Goal: Information Seeking & Learning: Learn about a topic

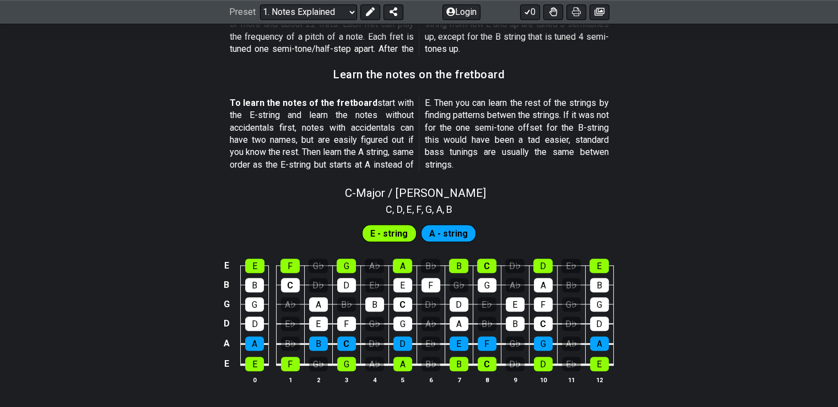
scroll to position [941, 0]
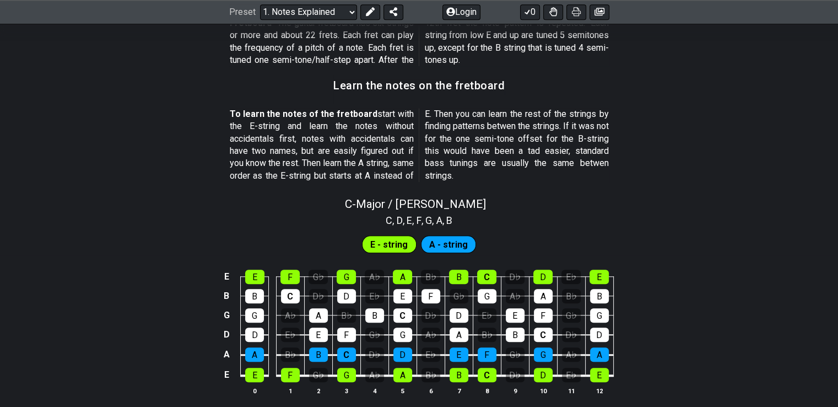
click at [402, 250] on span "E - string" at bounding box center [388, 244] width 37 height 16
click at [403, 244] on span "E - string" at bounding box center [388, 244] width 37 height 16
click at [425, 238] on div "A - string" at bounding box center [449, 244] width 56 height 18
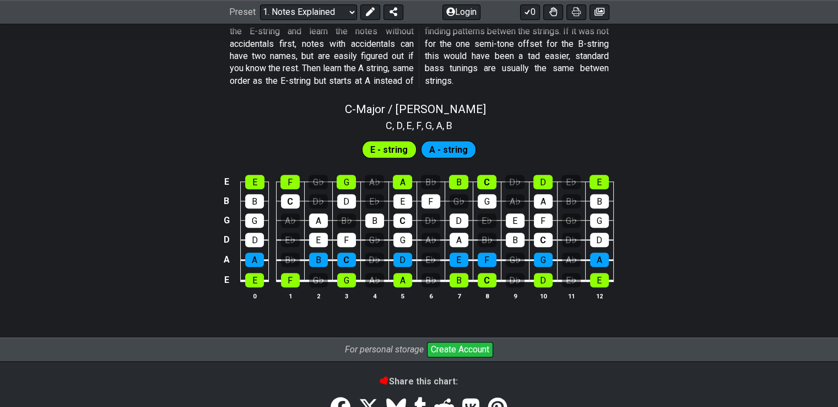
scroll to position [1010, 0]
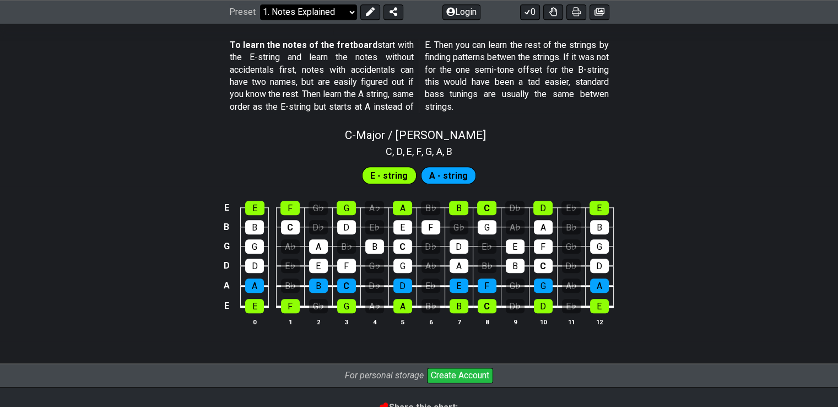
click at [326, 10] on select "Welcome to #fretflip! Initial Preset Custom Preset Minor Pentatonic Major Penta…" at bounding box center [308, 11] width 97 height 15
click at [260, 20] on select "Welcome to #fretflip! Initial Preset Custom Preset Minor Pentatonic Major Penta…" at bounding box center [308, 11] width 97 height 15
select select "/welcome"
select select "C"
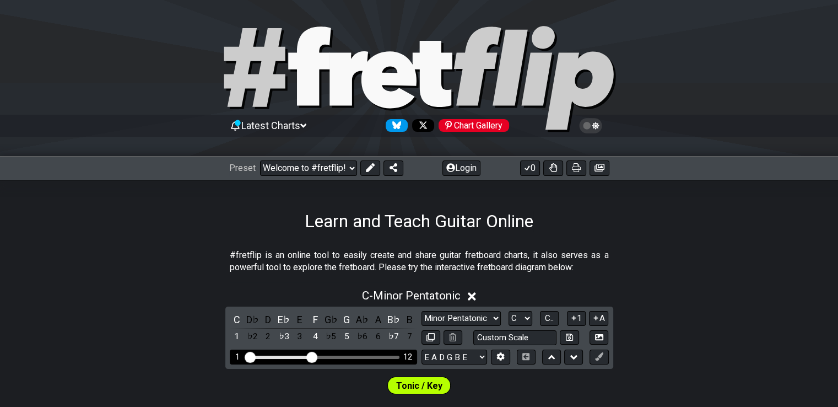
click at [256, 357] on div "Visible fret range" at bounding box center [279, 356] width 64 height 3
drag, startPoint x: 302, startPoint y: 355, endPoint x: 310, endPoint y: 355, distance: 7.7
click at [308, 355] on div "1 12" at bounding box center [323, 356] width 187 height 15
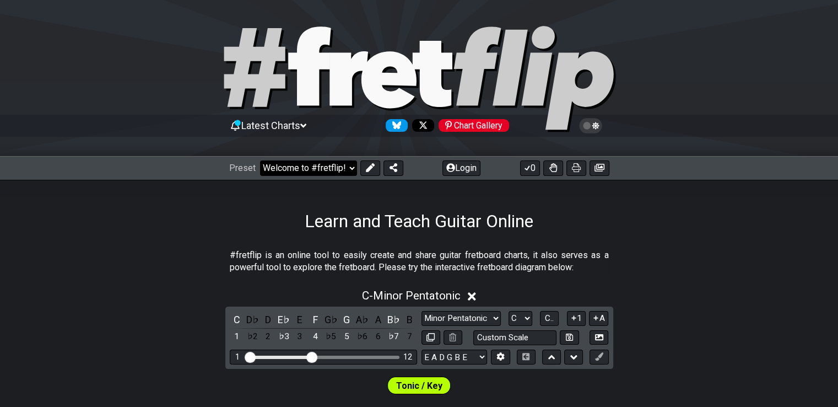
click at [323, 172] on select "Welcome to #fretflip! Initial Preset Custom Preset Minor Pentatonic Major Penta…" at bounding box center [308, 167] width 97 height 15
click at [260, 160] on select "Welcome to #fretflip! Initial Preset Custom Preset Minor Pentatonic Major Penta…" at bounding box center [308, 167] width 97 height 15
select select "/welcome"
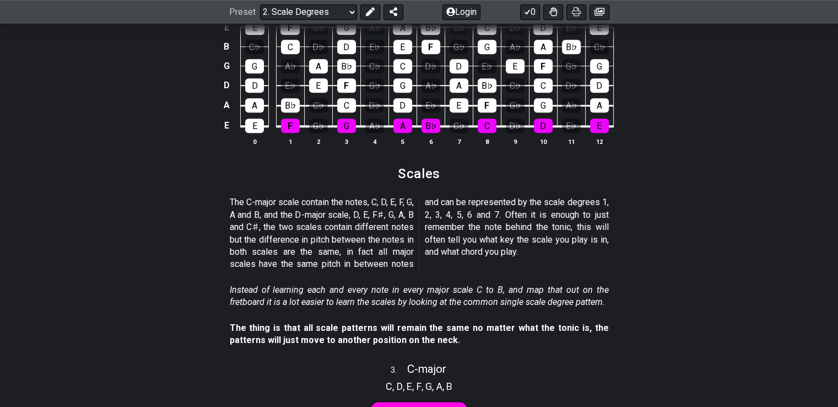
scroll to position [1134, 0]
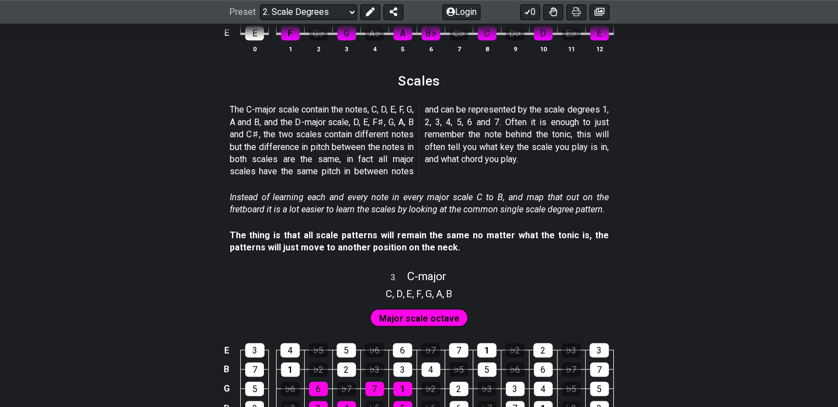
drag, startPoint x: 689, startPoint y: 153, endPoint x: 479, endPoint y: 139, distance: 210.4
click at [479, 139] on p "The C-major scale contain the notes, C, D, E, F, G, A and B, and the D-major sc…" at bounding box center [419, 141] width 379 height 74
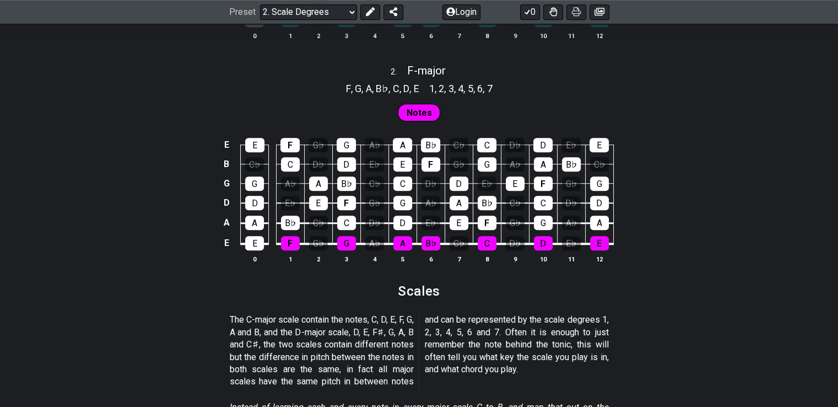
scroll to position [931, 0]
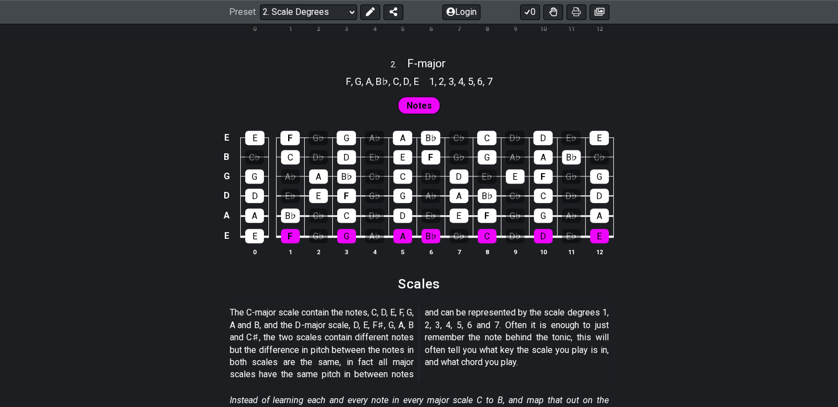
drag, startPoint x: 55, startPoint y: 217, endPoint x: 49, endPoint y: 215, distance: 6.2
click at [49, 215] on div "E E F G♭ G A♭ A B♭ C♭ C D♭ D E♭ E B C♭ C D♭ D E♭ E F G♭ G A♭ A B♭ C♭ G G A♭ A B…" at bounding box center [419, 193] width 838 height 155
click at [0, 143] on div "E E F G♭ G A♭ A B♭ C♭ C D♭ D E♭ E B C♭ C D♭ D E♭ E F G♭ G A♭ A B♭ C♭ G G A♭ A B…" at bounding box center [419, 193] width 838 height 155
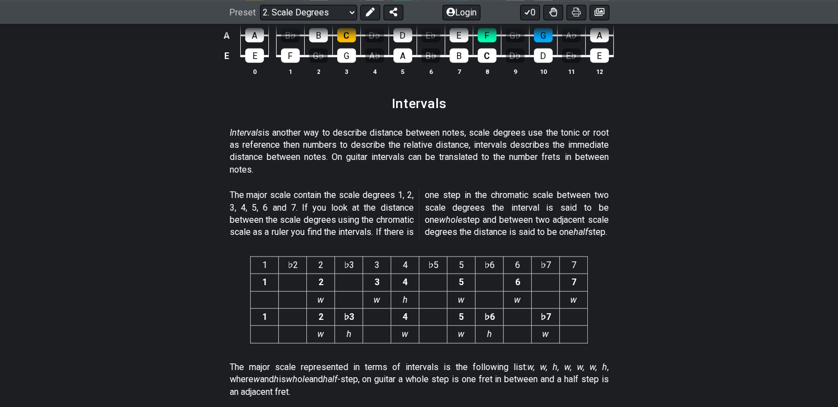
scroll to position [2811, 0]
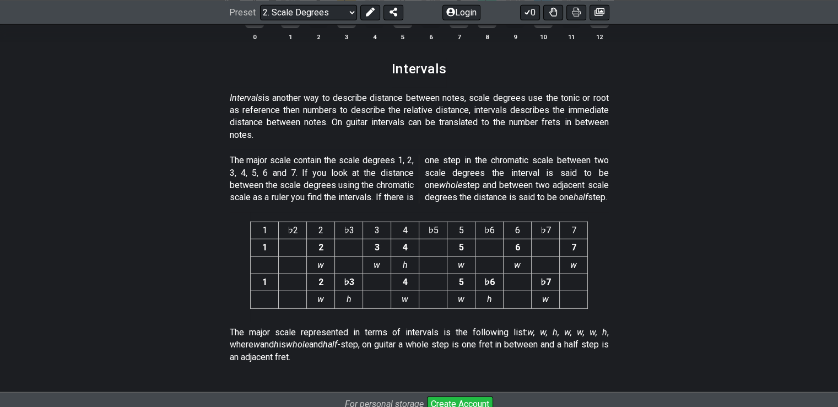
click at [731, 317] on section "1 ♭2 2 ♭3 3 4 ♭5 5 ♭6 6 ♭7 7 1 2 3 4 5 6 7 w w h w w w 1 2 ♭3 4 5 ♭6 ♭7 w h w w…" at bounding box center [419, 267] width 838 height 109
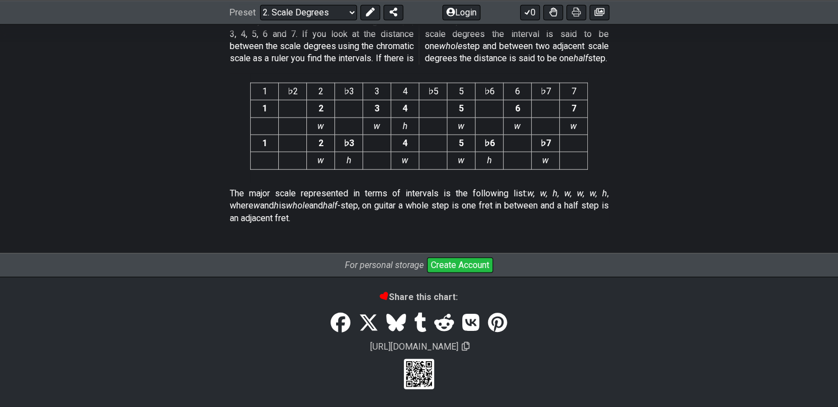
scroll to position [2931, 0]
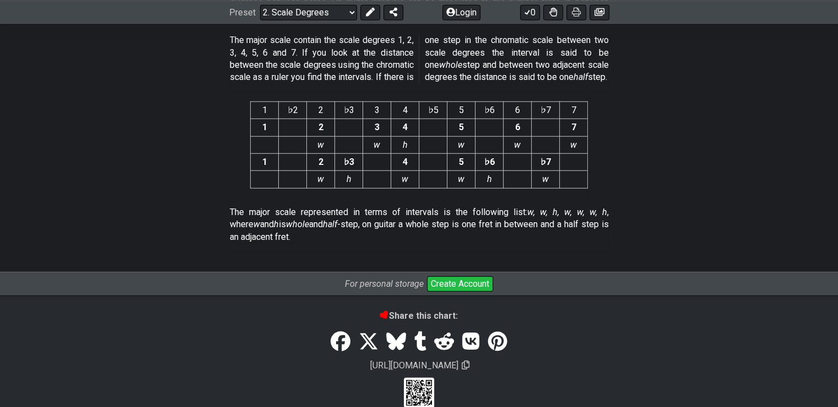
click at [291, 2] on div "Preset Welcome to #fretflip! Initial Preset Custom Preset Minor Pentatonic Majo…" at bounding box center [419, 12] width 838 height 24
click at [289, 3] on div "Preset Welcome to #fretflip! Initial Preset Custom Preset Minor Pentatonic Majo…" at bounding box center [419, 12] width 838 height 24
click at [319, 17] on select "Welcome to #fretflip! Initial Preset Custom Preset Minor Pentatonic Major Penta…" at bounding box center [308, 11] width 97 height 15
click at [260, 20] on select "Welcome to #fretflip! Initial Preset Custom Preset Minor Pentatonic Major Penta…" at bounding box center [308, 11] width 97 height 15
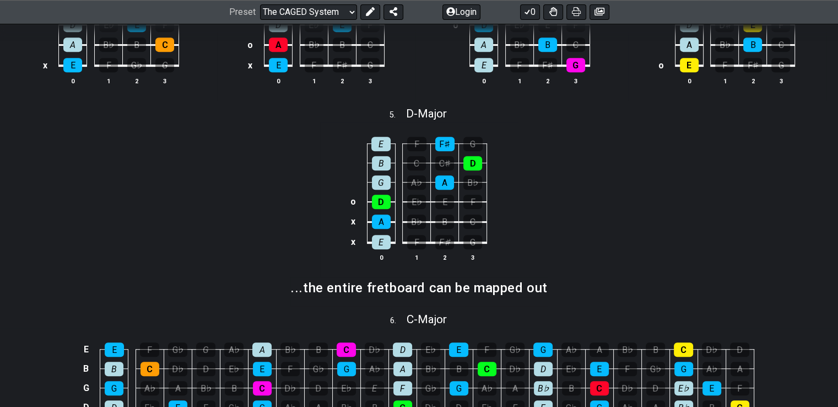
scroll to position [638, 0]
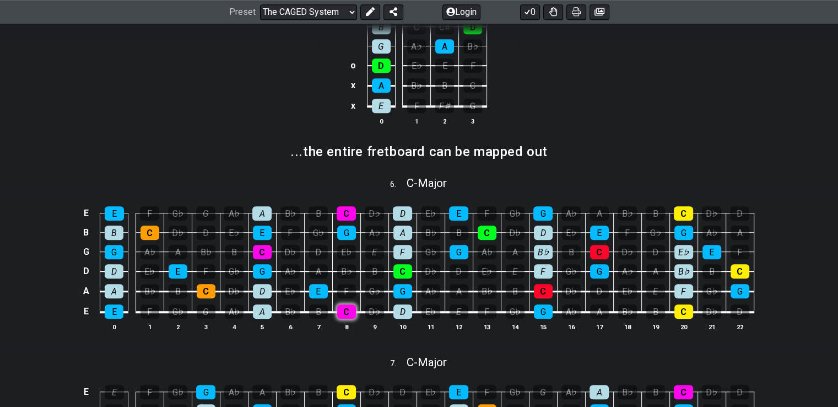
click at [342, 306] on div "C" at bounding box center [346, 311] width 19 height 14
click at [350, 310] on div "C" at bounding box center [346, 311] width 19 height 14
drag, startPoint x: 833, startPoint y: 80, endPoint x: 846, endPoint y: 112, distance: 34.9
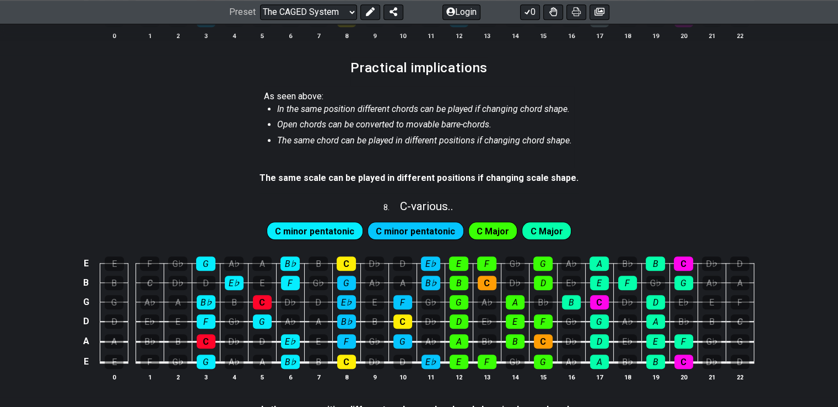
scroll to position [1116, 0]
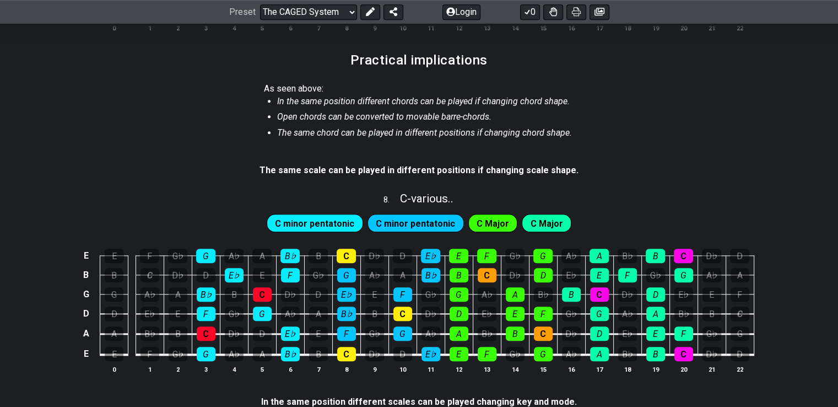
click at [304, 230] on span "C minor pentatonic" at bounding box center [314, 223] width 79 height 16
click at [309, 222] on span "C minor pentatonic" at bounding box center [314, 223] width 79 height 16
click at [377, 215] on div "C minor pentatonic" at bounding box center [416, 223] width 96 height 18
click at [425, 217] on span "C minor pentatonic" at bounding box center [415, 223] width 79 height 16
click at [491, 217] on span "C Major" at bounding box center [493, 223] width 33 height 16
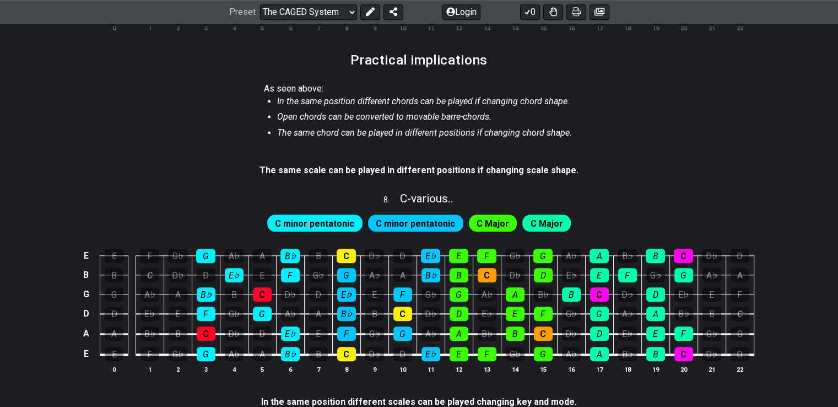
click at [531, 216] on span "C Major" at bounding box center [547, 223] width 33 height 16
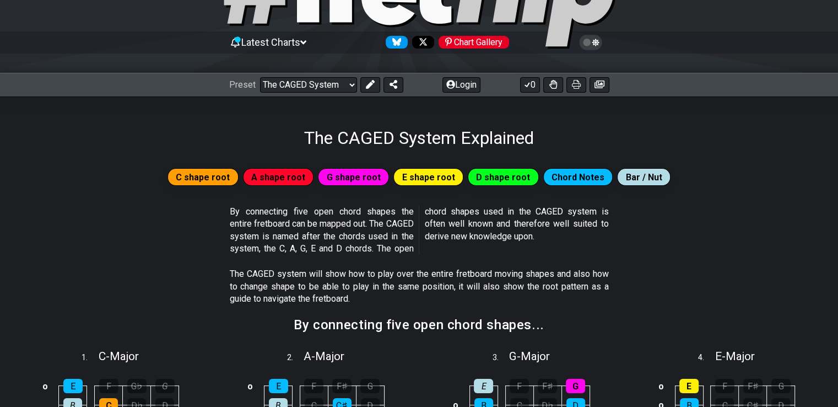
scroll to position [0, 0]
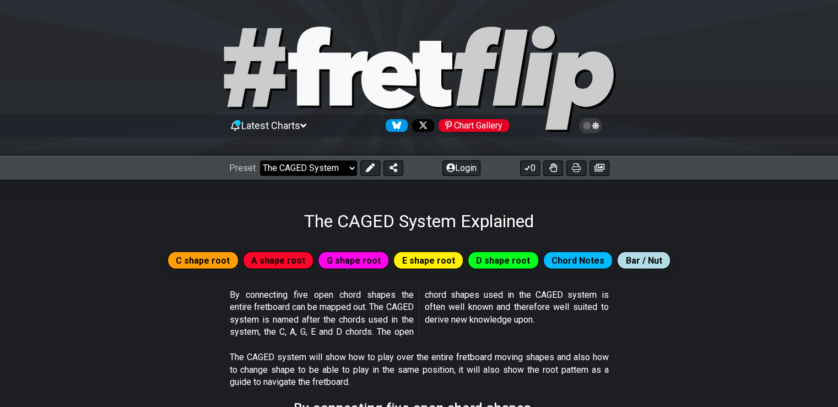
click at [326, 166] on select "Welcome to #fretflip! Initial Preset Custom Preset Minor Pentatonic Major Penta…" at bounding box center [308, 167] width 97 height 15
click at [260, 160] on select "Welcome to #fretflip! Initial Preset Custom Preset Minor Pentatonic Major Penta…" at bounding box center [308, 167] width 97 height 15
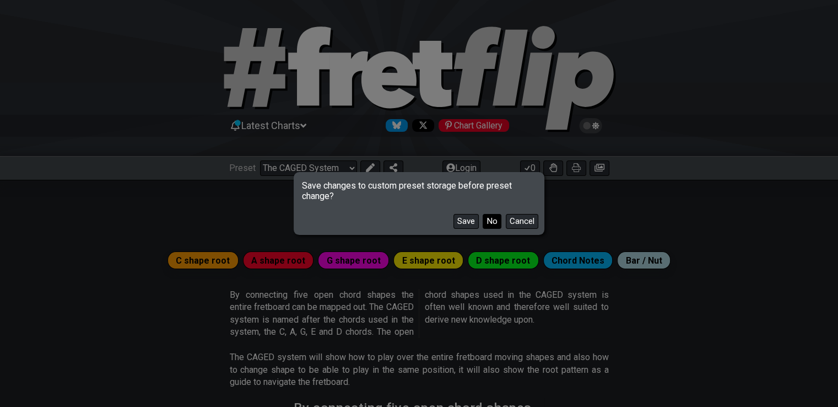
click at [499, 224] on button "No" at bounding box center [492, 221] width 19 height 15
select select "/welcome"
select select "C"
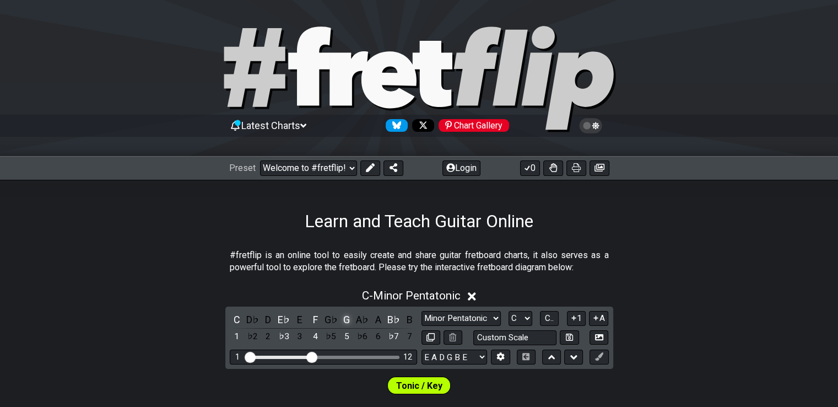
click at [346, 318] on div "G" at bounding box center [346, 319] width 14 height 15
click at [348, 317] on div "G" at bounding box center [346, 319] width 14 height 15
click at [349, 170] on select "Welcome to #fretflip! Initial Preset Custom Preset Minor Pentatonic Major Penta…" at bounding box center [308, 167] width 97 height 15
click at [260, 160] on select "Welcome to #fretflip! Initial Preset Custom Preset Minor Pentatonic Major Penta…" at bounding box center [308, 167] width 97 height 15
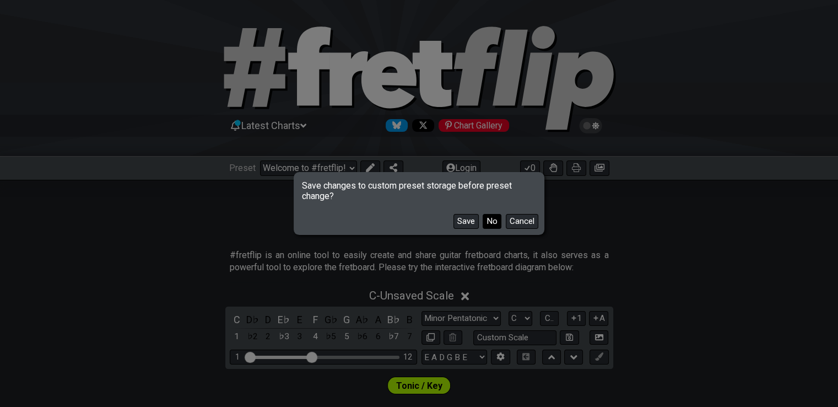
click at [494, 223] on button "No" at bounding box center [492, 221] width 19 height 15
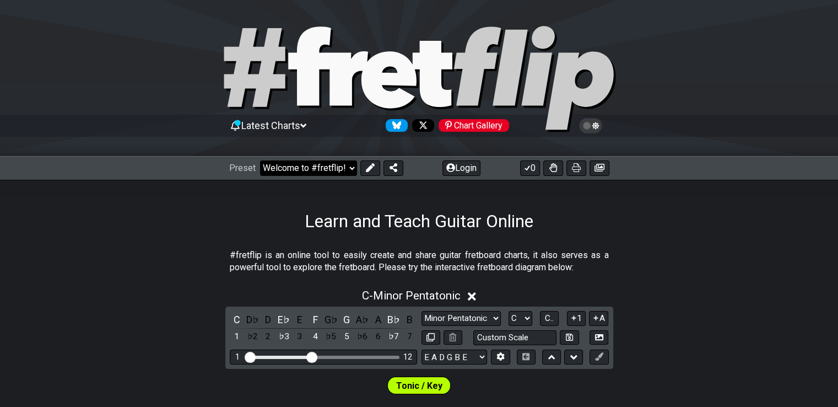
click at [333, 172] on select "Welcome to #fretflip! Initial Preset Custom Preset Minor Pentatonic Major Penta…" at bounding box center [308, 167] width 97 height 15
click at [260, 160] on select "Welcome to #fretflip! Initial Preset Custom Preset Minor Pentatonic Major Penta…" at bounding box center [308, 167] width 97 height 15
select select "/minor-pentatonic"
select select "C"
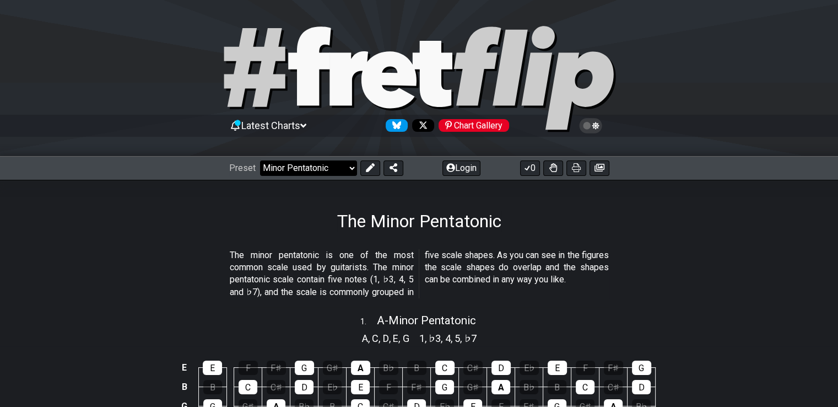
click at [309, 170] on select "Welcome to #fretflip! Initial Preset Custom Preset Minor Pentatonic Major Penta…" at bounding box center [308, 167] width 97 height 15
click at [260, 160] on select "Welcome to #fretflip! Initial Preset Custom Preset Minor Pentatonic Major Penta…" at bounding box center [308, 167] width 97 height 15
select select "/welcome"
select select "C"
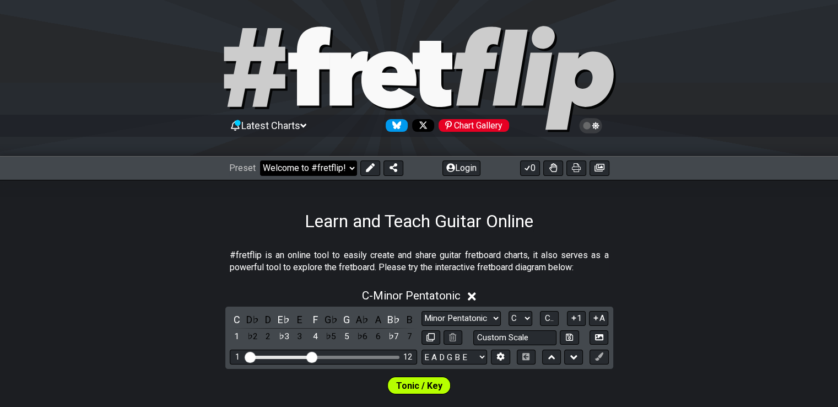
click at [350, 172] on select "Welcome to #fretflip! Initial Preset Custom Preset Minor Pentatonic Major Penta…" at bounding box center [308, 167] width 97 height 15
click at [260, 160] on select "Welcome to #fretflip! Initial Preset Custom Preset Minor Pentatonic Major Penta…" at bounding box center [308, 167] width 97 height 15
select select "/beginner-guitar"
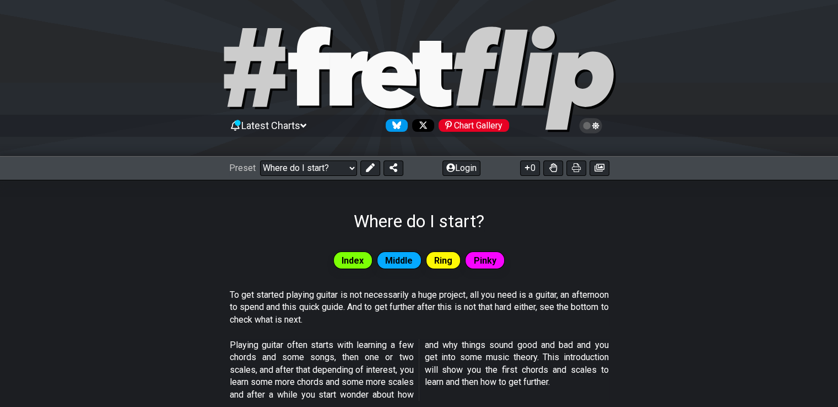
click at [367, 264] on div "Index" at bounding box center [352, 260] width 39 height 18
click at [382, 261] on div "Middle" at bounding box center [399, 260] width 45 height 18
click at [455, 254] on div "Ring" at bounding box center [443, 260] width 35 height 18
click at [485, 253] on span "Pinky" at bounding box center [485, 260] width 23 height 16
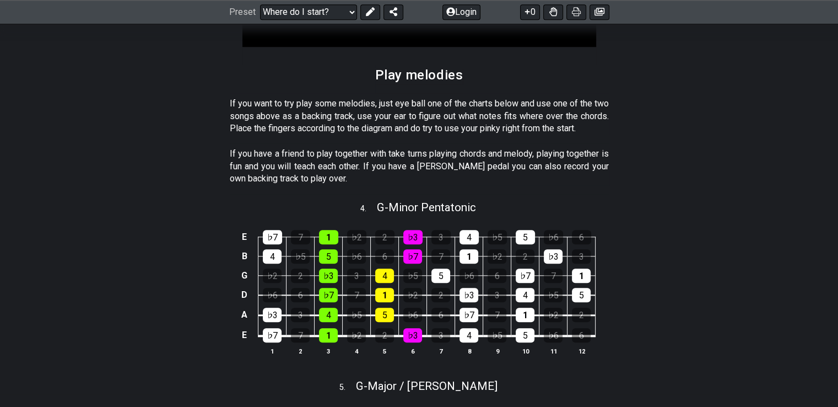
scroll to position [1114, 0]
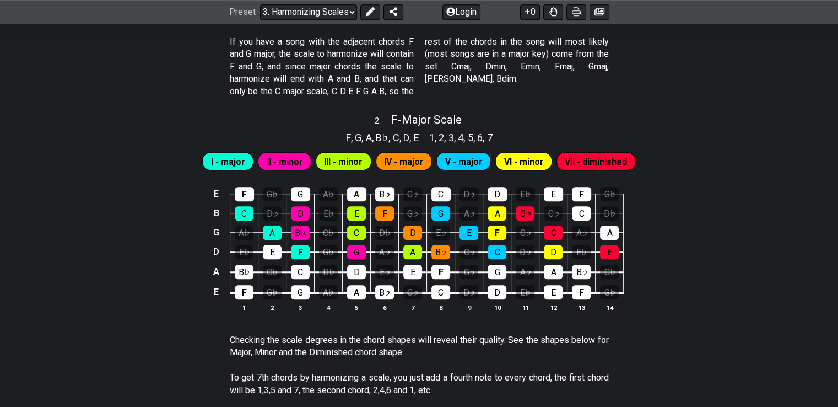
scroll to position [692, 0]
